Goal: Task Accomplishment & Management: Manage account settings

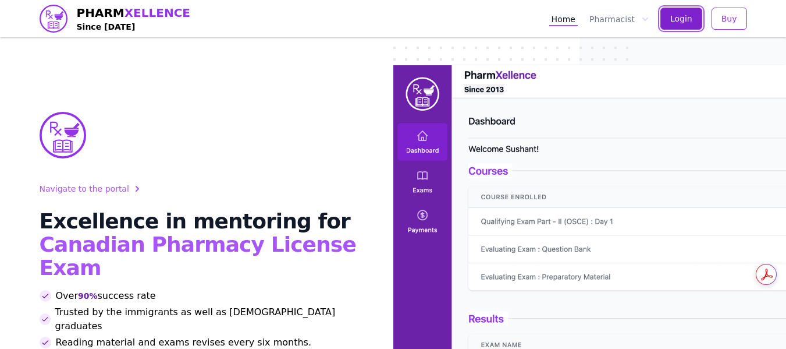
click at [696, 21] on button "Login" at bounding box center [681, 19] width 42 height 22
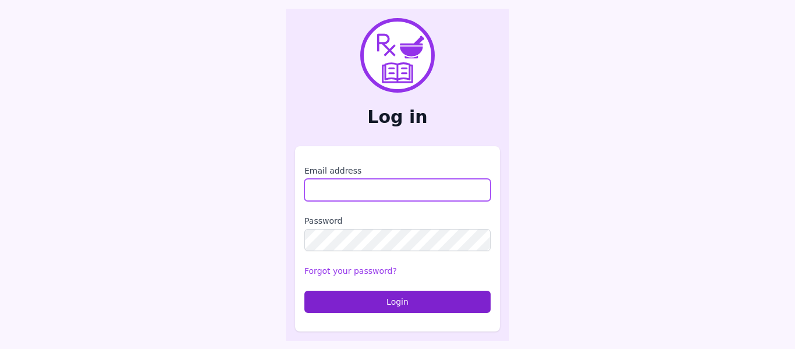
type input "**********"
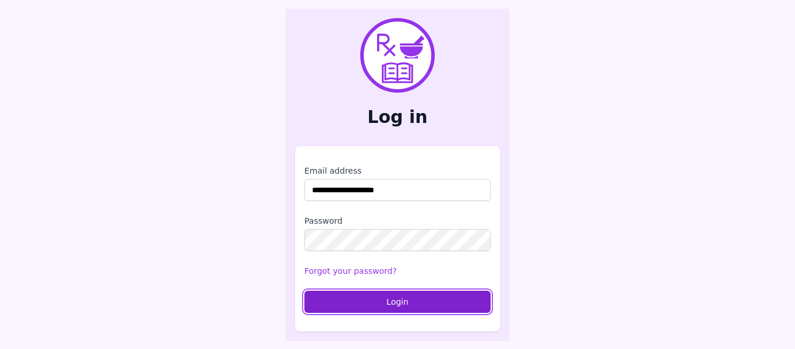
click at [341, 310] on button "Login" at bounding box center [397, 301] width 186 height 22
